Goal: Task Accomplishment & Management: Complete application form

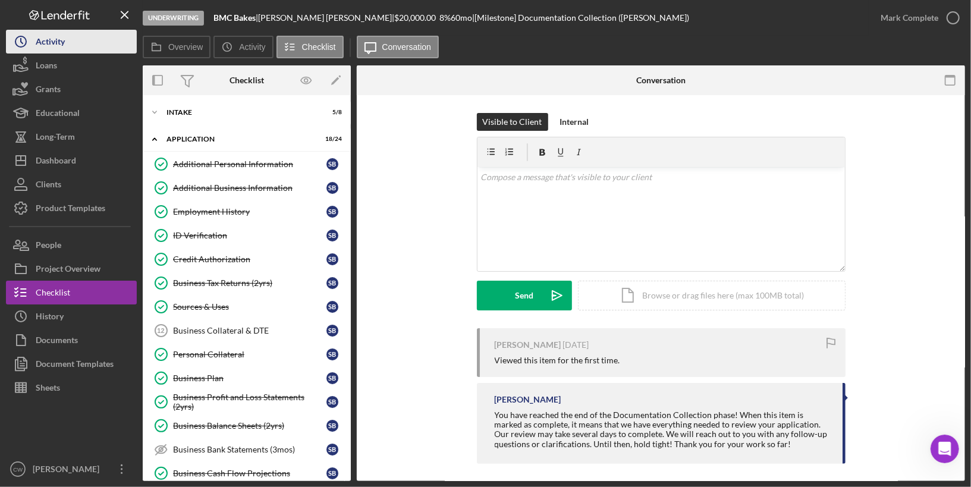
click at [62, 38] on div "Activity" at bounding box center [50, 43] width 29 height 27
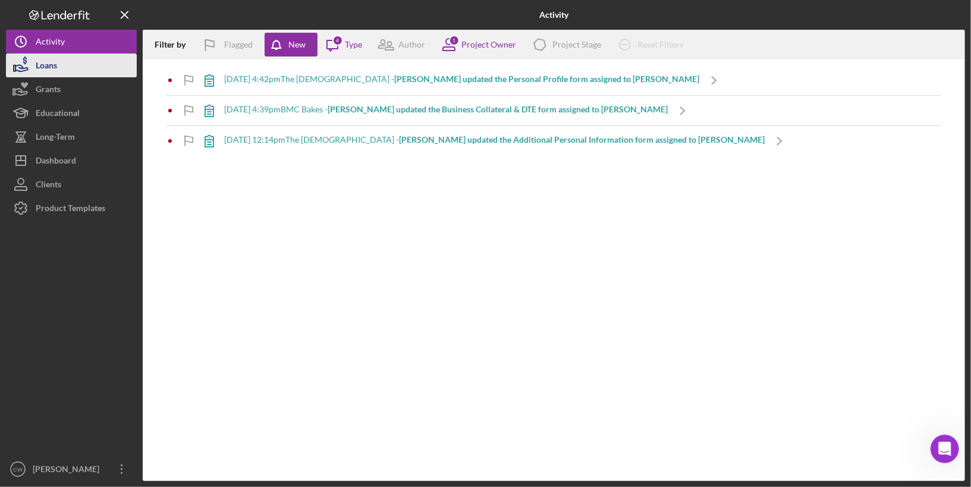
click at [109, 68] on button "Loans" at bounding box center [71, 65] width 131 height 24
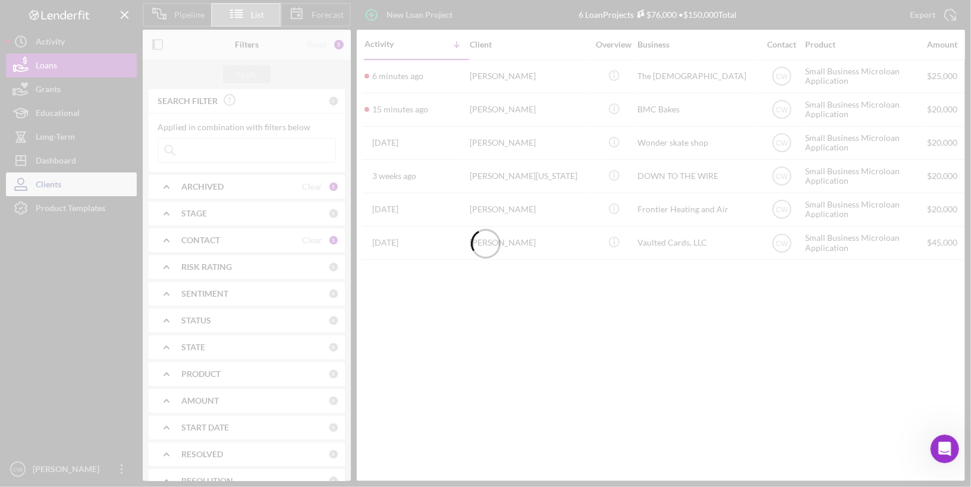
click at [71, 188] on button "Clients" at bounding box center [71, 184] width 131 height 24
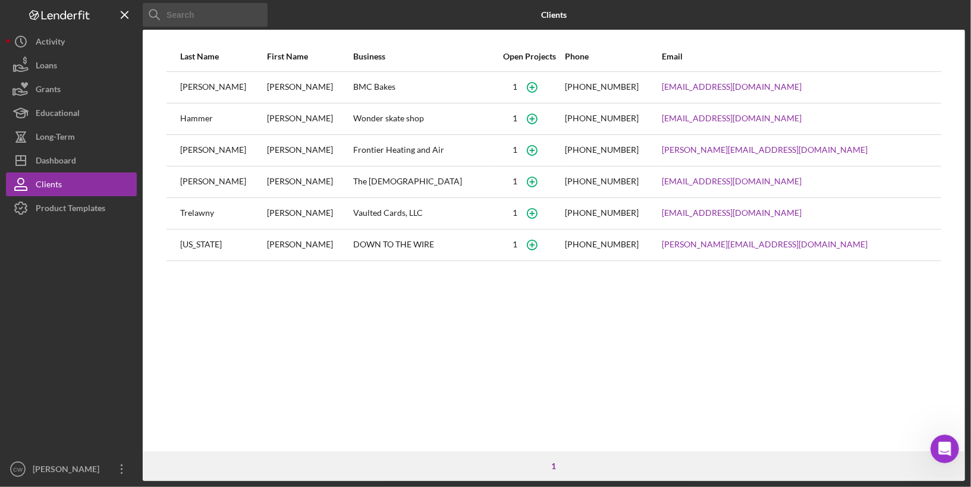
click at [336, 87] on div "[PERSON_NAME]" at bounding box center [310, 88] width 86 height 30
click at [762, 89] on link "[EMAIL_ADDRESS][DOMAIN_NAME]" at bounding box center [732, 87] width 140 height 10
click at [70, 164] on div "Dashboard" at bounding box center [56, 162] width 40 height 27
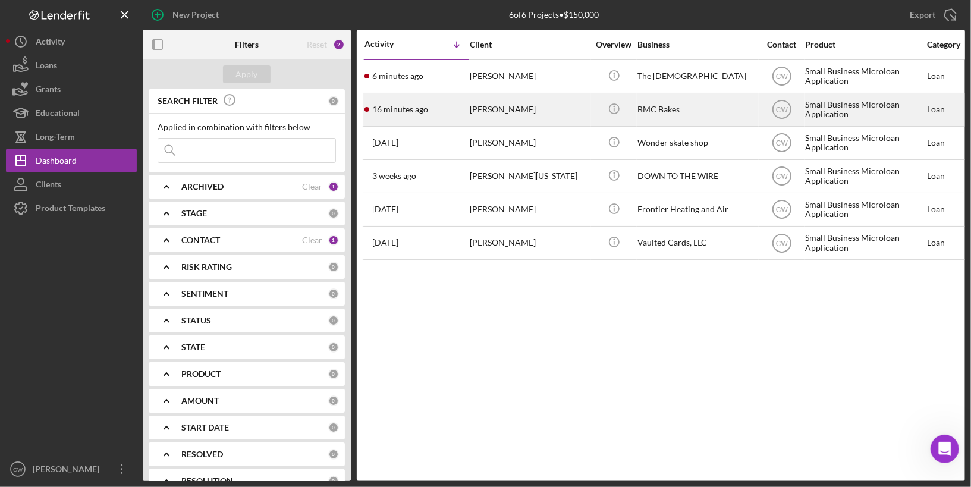
click at [569, 109] on div "[PERSON_NAME]" at bounding box center [529, 110] width 119 height 32
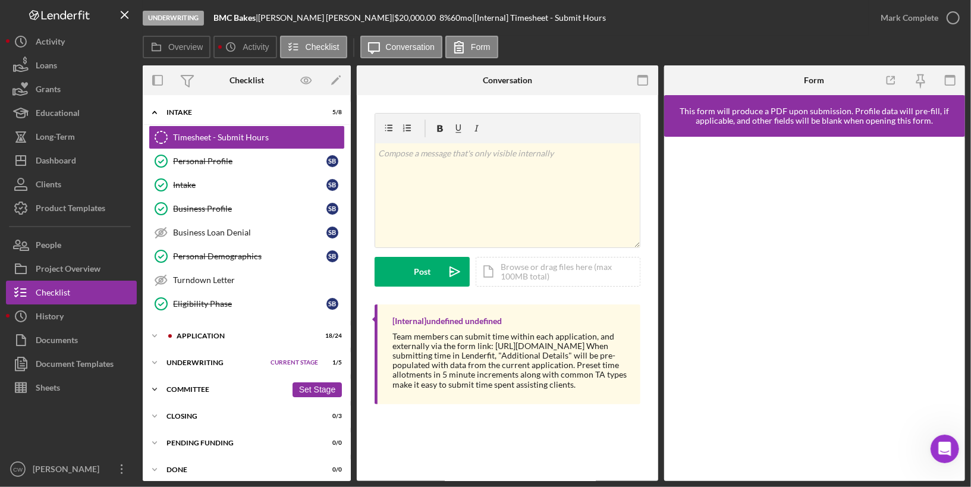
scroll to position [2, 0]
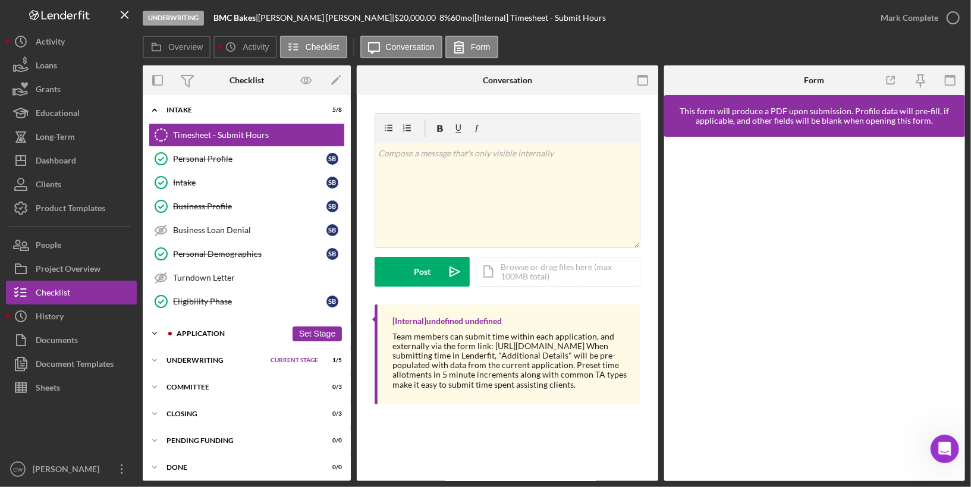
click at [226, 332] on div "Application" at bounding box center [232, 333] width 110 height 7
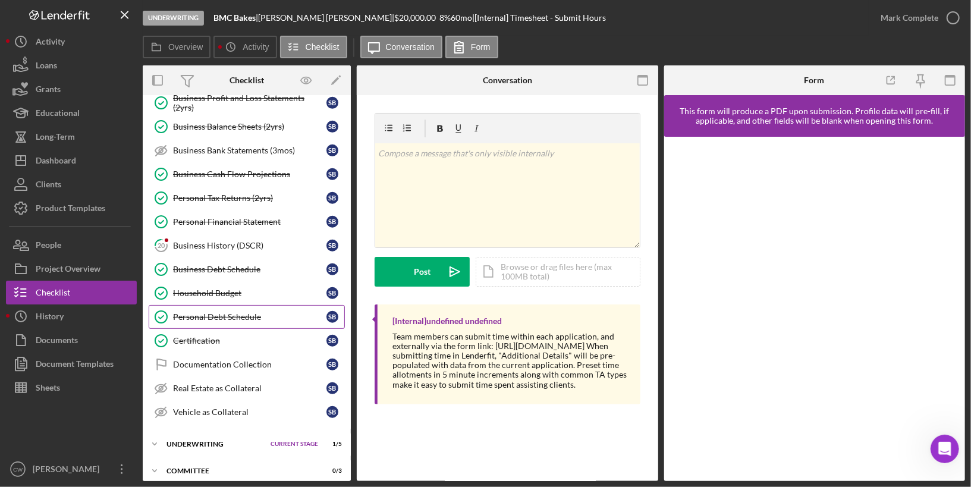
scroll to position [531, 0]
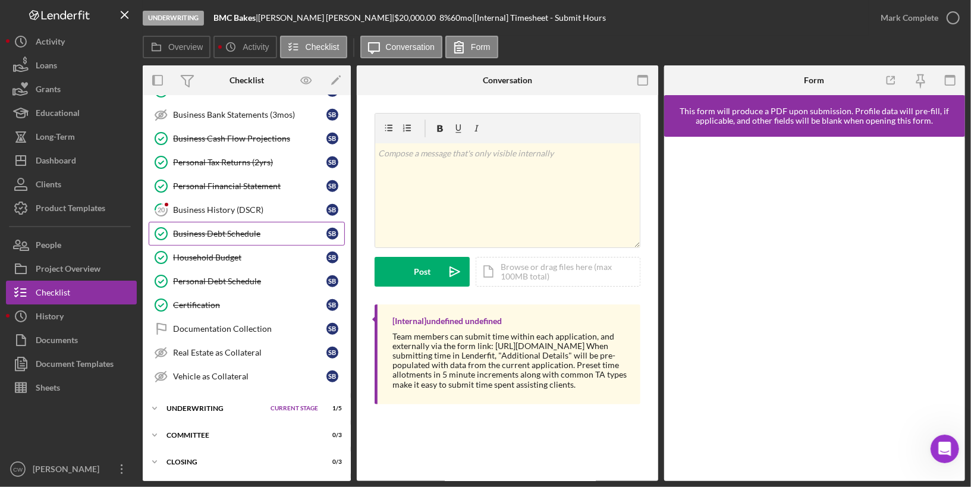
click at [265, 224] on link "Business Debt Schedule Business Debt Schedule S B" at bounding box center [247, 234] width 196 height 24
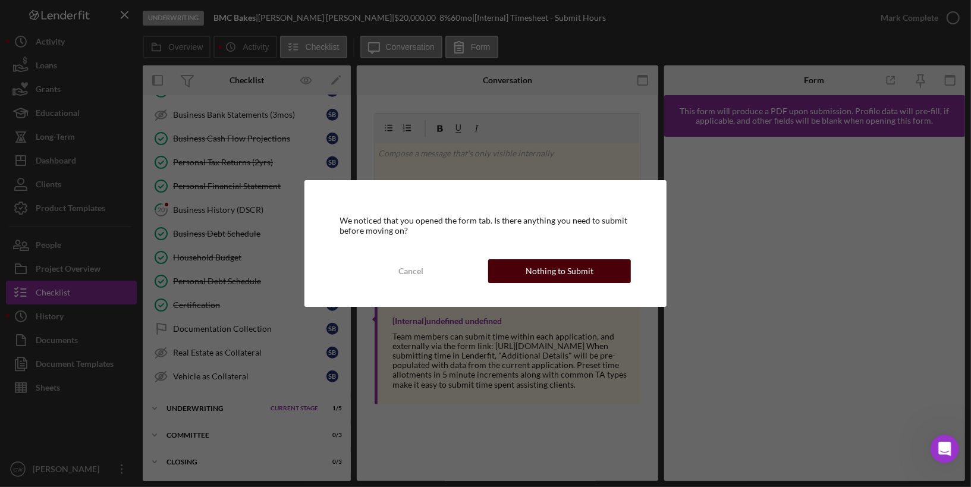
click at [584, 272] on div "Nothing to Submit" at bounding box center [559, 271] width 68 height 24
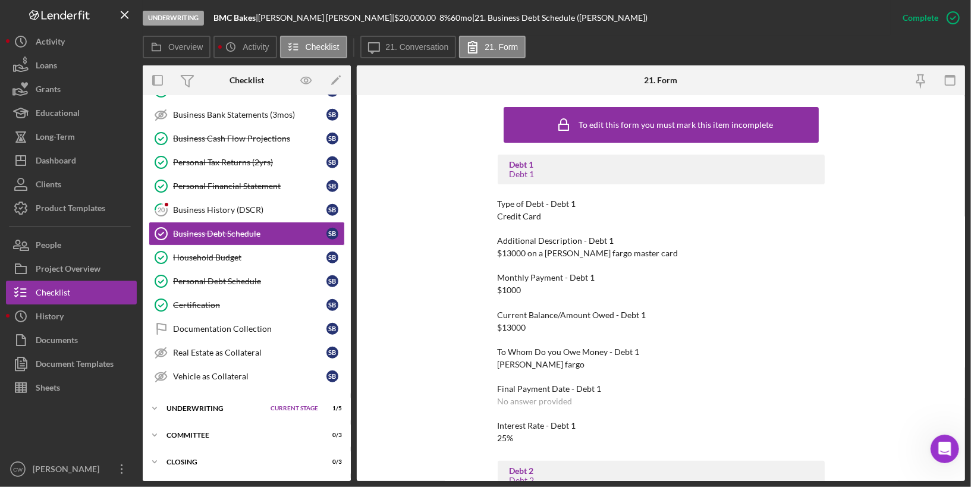
scroll to position [99, 0]
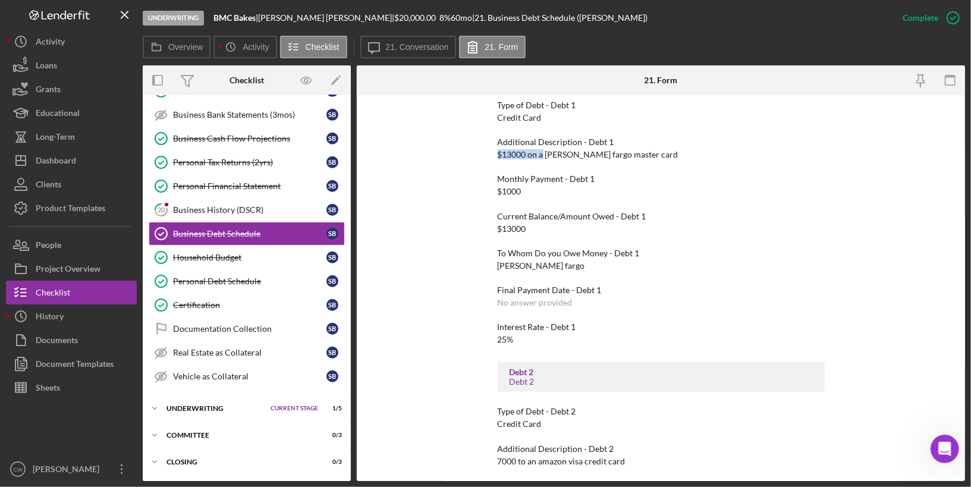
drag, startPoint x: 495, startPoint y: 152, endPoint x: 542, endPoint y: 152, distance: 47.6
click at [542, 152] on div "To edit this form you must mark this item incomplete Debt 1 Debt 1 Type of Debt…" at bounding box center [661, 288] width 608 height 386
drag, startPoint x: 531, startPoint y: 156, endPoint x: 468, endPoint y: 156, distance: 62.4
click at [468, 156] on div "To edit this form you must mark this item incomplete Debt 1 Debt 1 Type of Debt…" at bounding box center [661, 288] width 608 height 386
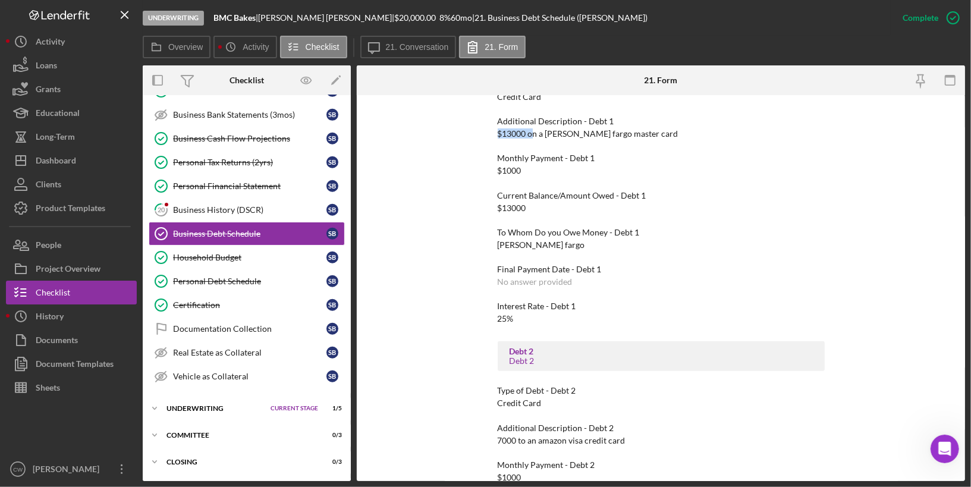
scroll to position [124, 0]
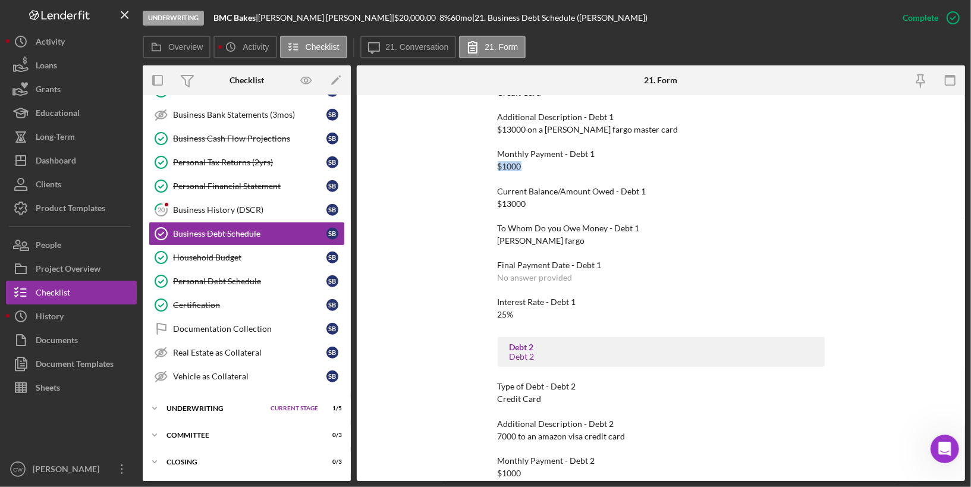
drag, startPoint x: 524, startPoint y: 166, endPoint x: 495, endPoint y: 166, distance: 29.7
click at [495, 166] on div "To edit this form you must mark this item incomplete Debt 1 Debt 1 Type of Debt…" at bounding box center [661, 288] width 608 height 386
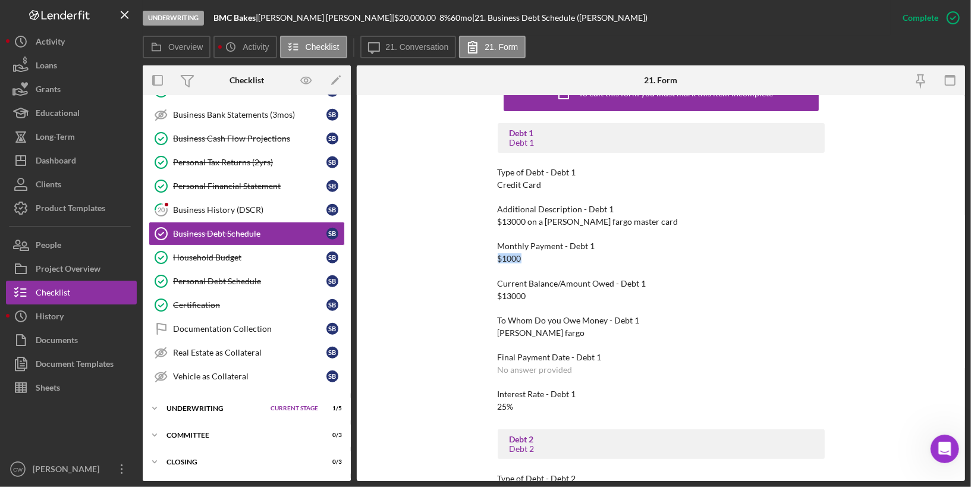
scroll to position [52, 0]
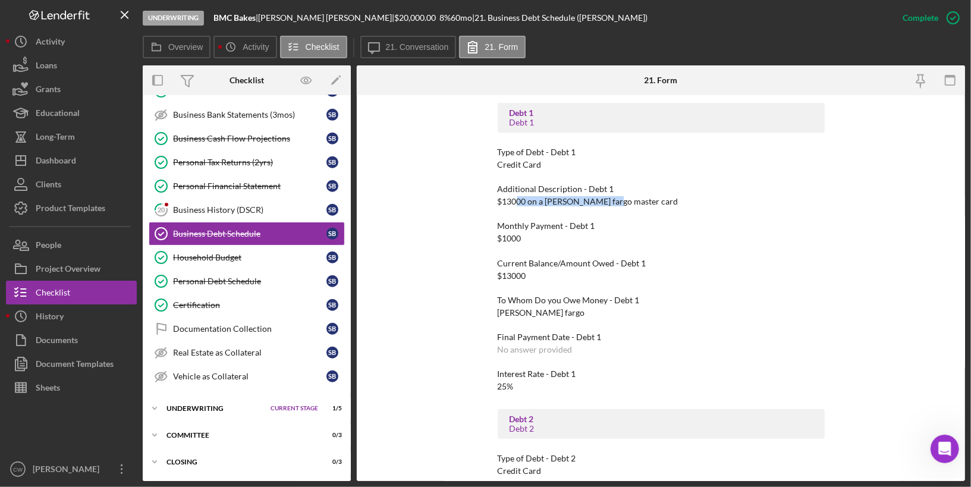
drag, startPoint x: 605, startPoint y: 205, endPoint x: 514, endPoint y: 200, distance: 91.1
click at [514, 200] on div "$13000 on a [PERSON_NAME] fargo master card" at bounding box center [588, 202] width 181 height 10
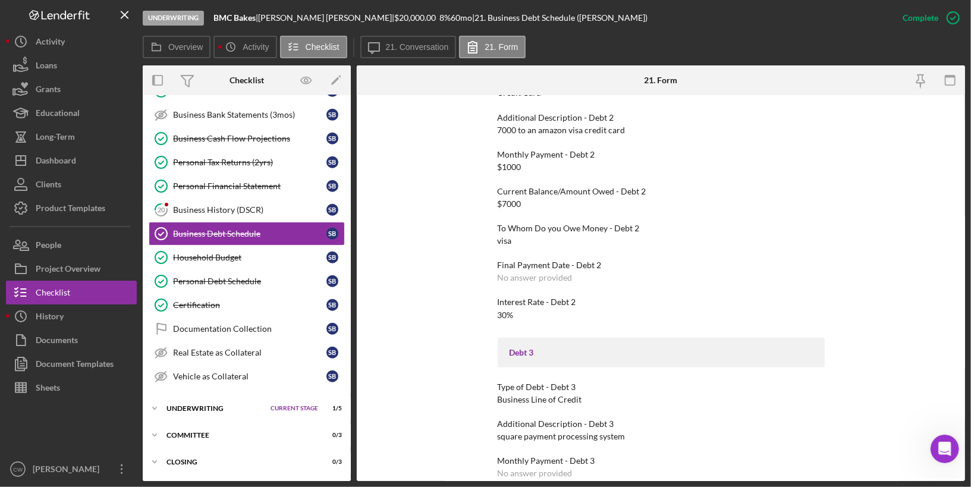
scroll to position [426, 0]
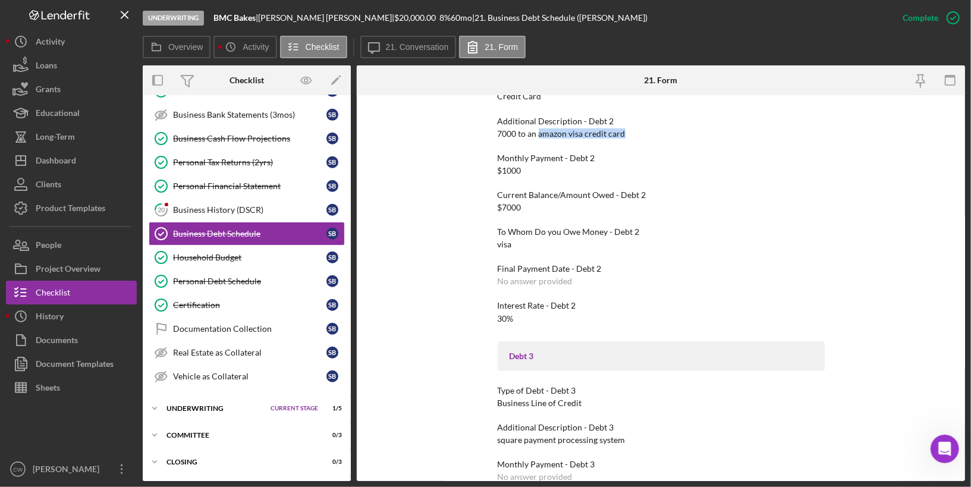
drag, startPoint x: 536, startPoint y: 133, endPoint x: 658, endPoint y: 132, distance: 121.9
click at [658, 133] on div "Additional Description - Debt 2 7000 to an amazon visa credit card" at bounding box center [661, 127] width 327 height 22
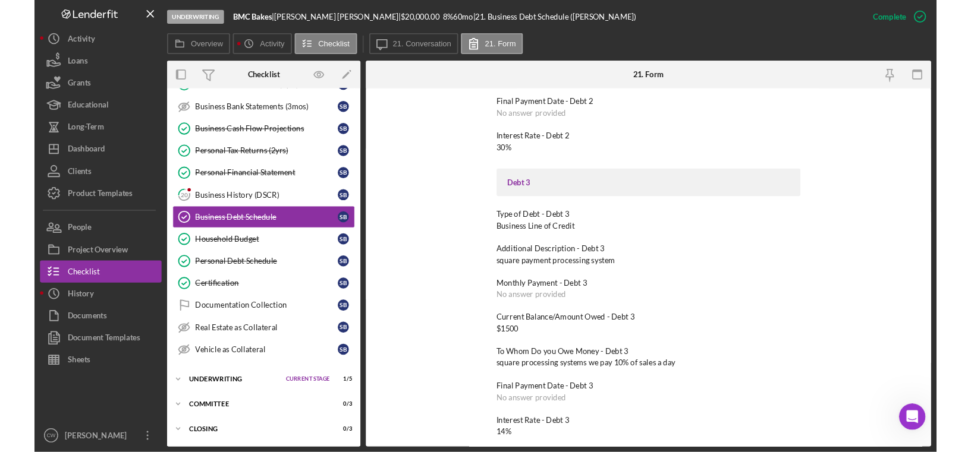
scroll to position [593, 0]
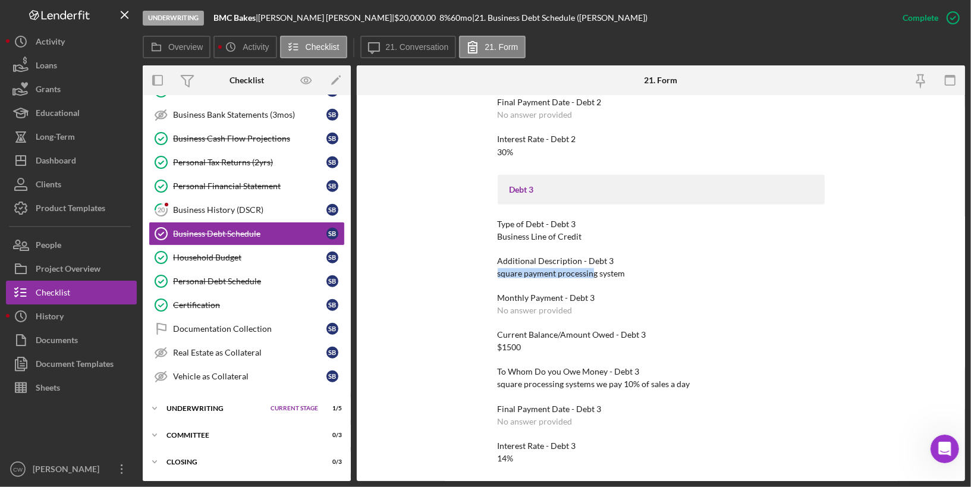
drag, startPoint x: 497, startPoint y: 275, endPoint x: 588, endPoint y: 275, distance: 91.5
click at [590, 275] on div "square payment processing system" at bounding box center [562, 274] width 128 height 10
drag, startPoint x: 525, startPoint y: 347, endPoint x: 484, endPoint y: 347, distance: 41.0
click at [484, 347] on div "To edit this form you must mark this item incomplete Debt 1 Debt 1 Type of Debt…" at bounding box center [661, 288] width 608 height 386
click at [526, 347] on div "Current Balance/Amount Owed - Debt 3 $1500" at bounding box center [661, 341] width 327 height 22
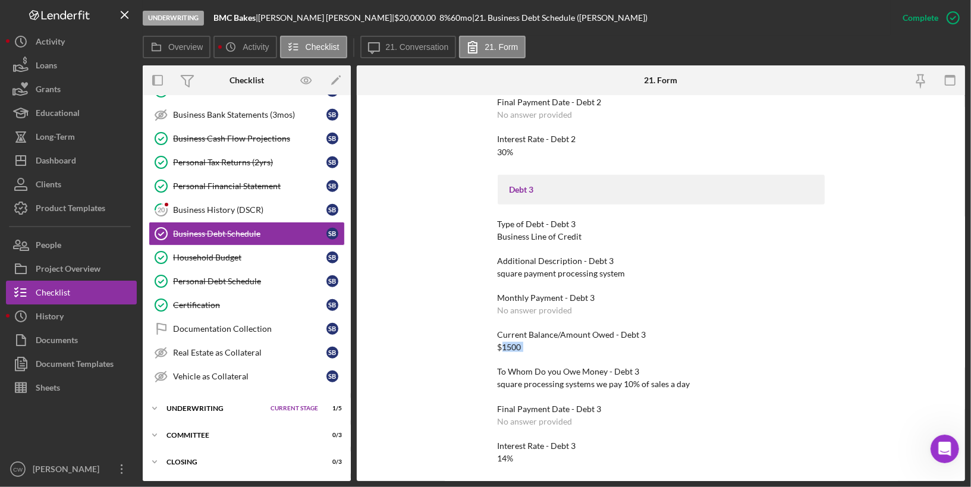
drag, startPoint x: 526, startPoint y: 347, endPoint x: 499, endPoint y: 344, distance: 27.5
click at [499, 344] on div "Current Balance/Amount Owed - Debt 3 $1500" at bounding box center [661, 341] width 327 height 22
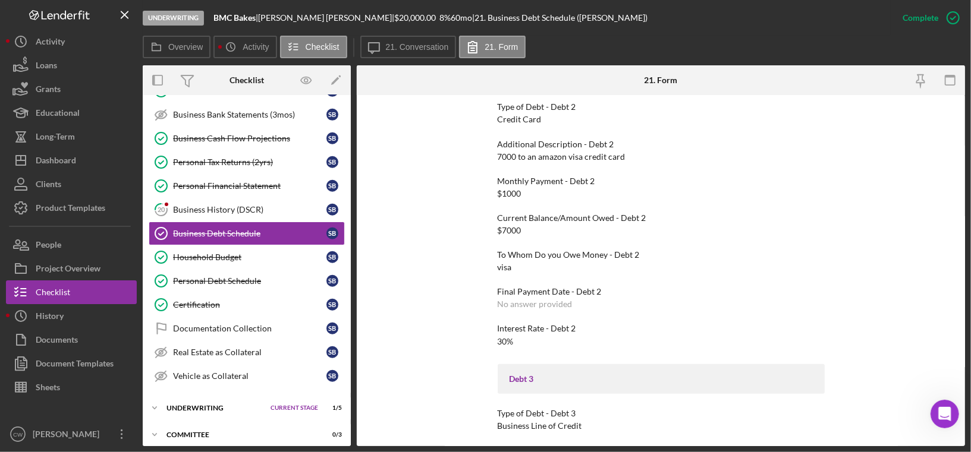
scroll to position [440, 0]
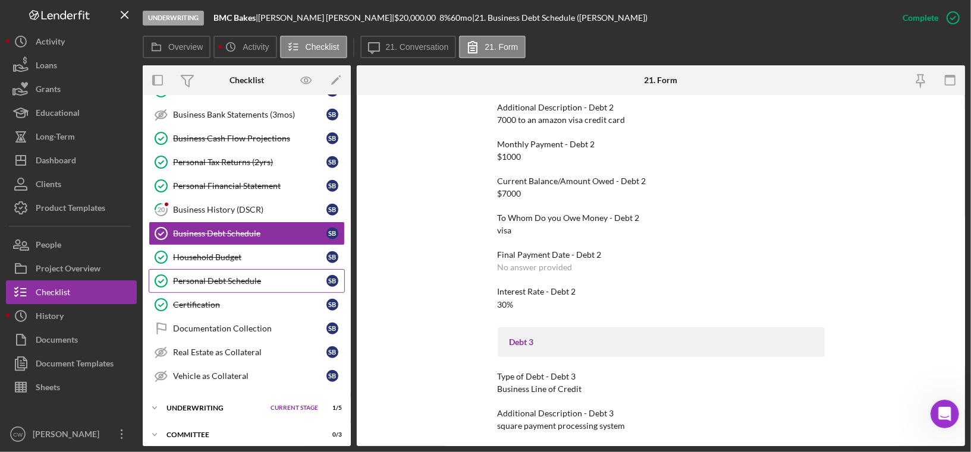
click at [232, 276] on div "Personal Debt Schedule" at bounding box center [249, 281] width 153 height 10
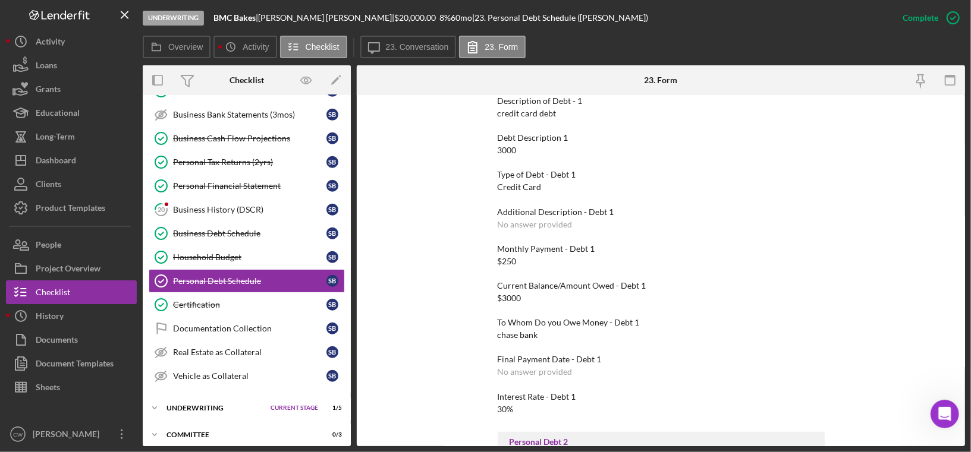
scroll to position [108, 0]
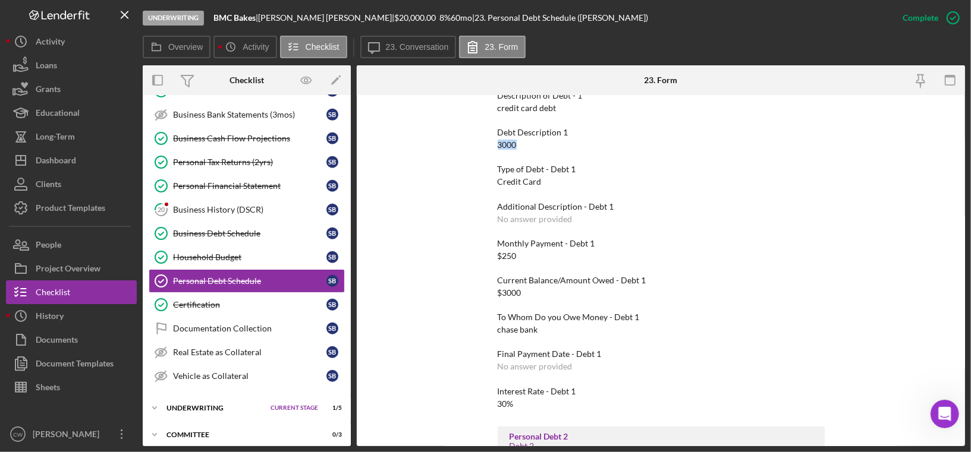
drag, startPoint x: 518, startPoint y: 144, endPoint x: 484, endPoint y: 144, distance: 34.5
click at [484, 144] on div "To edit this form you must mark this item incomplete Personal Debt 1 Debt 1 Des…" at bounding box center [661, 270] width 608 height 351
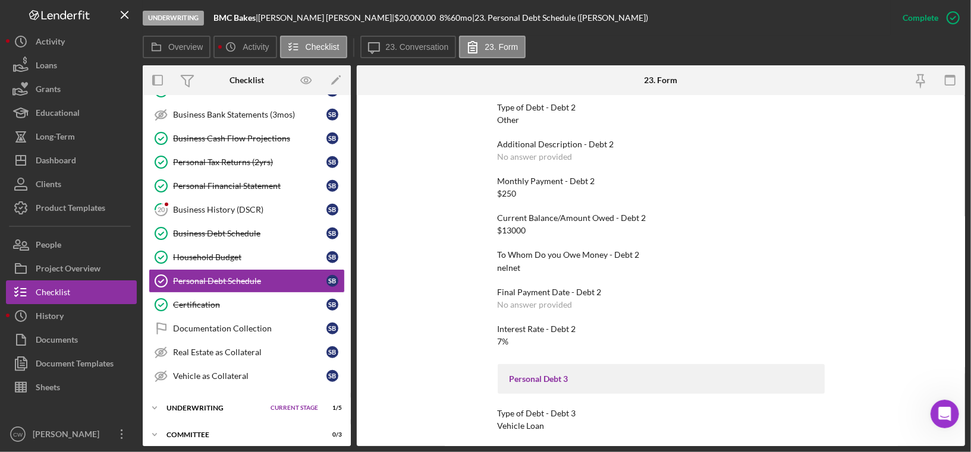
scroll to position [480, 0]
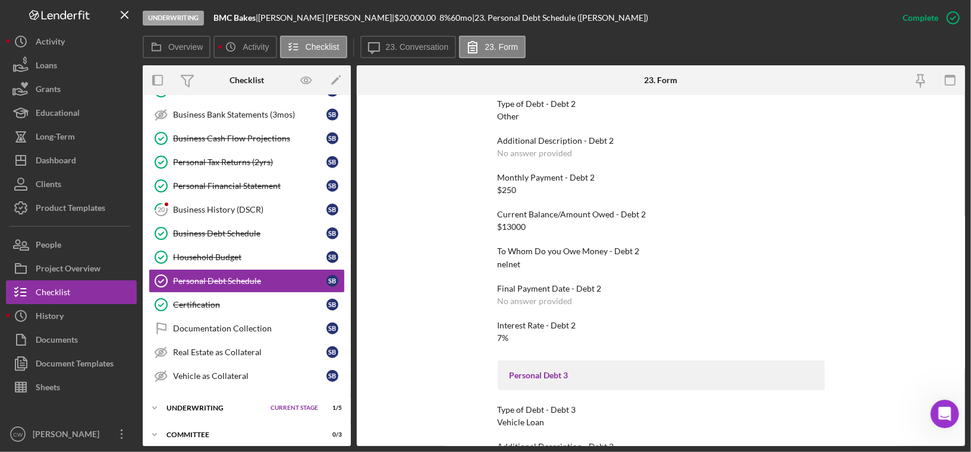
click at [540, 237] on div "Personal Debt 1 Debt 1 Description of Debt - 1 credit card debt Debt Descriptio…" at bounding box center [661, 210] width 327 height 1072
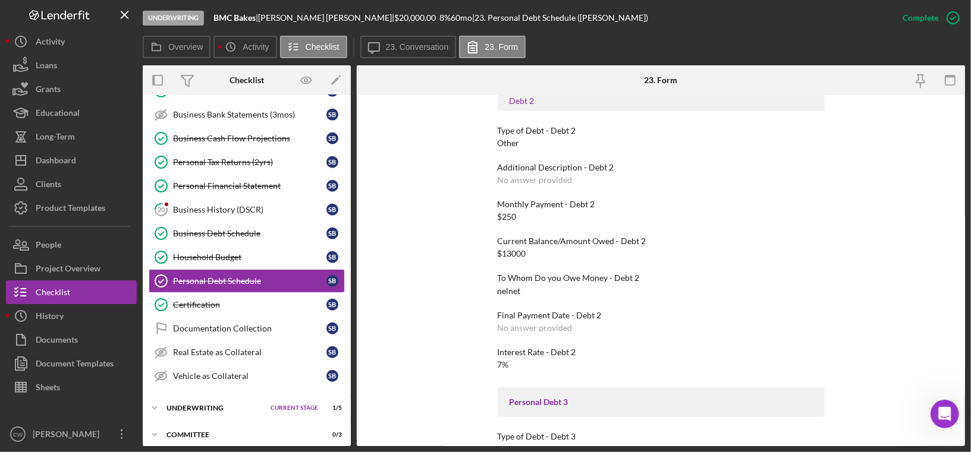
scroll to position [455, 0]
